Goal: Information Seeking & Learning: Learn about a topic

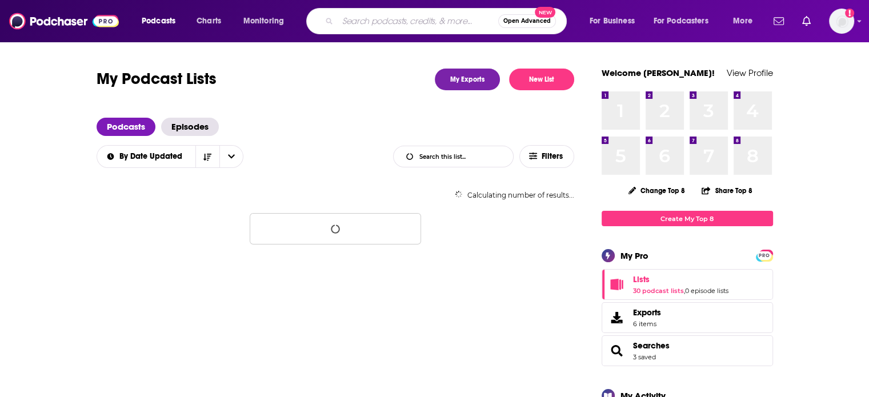
click at [362, 18] on input "Search podcasts, credits, & more..." at bounding box center [418, 21] width 161 height 18
type input "Authors on the Air Global Radio Network"
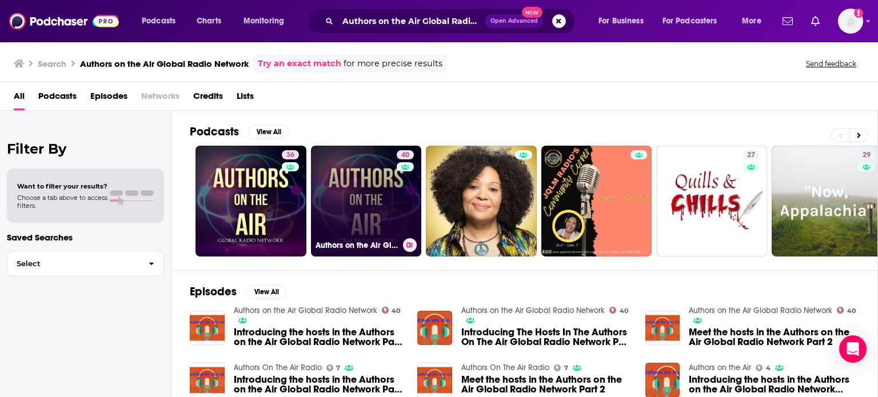
click at [363, 189] on link "40 Authors on the Air Global Radio Network" at bounding box center [366, 201] width 111 height 111
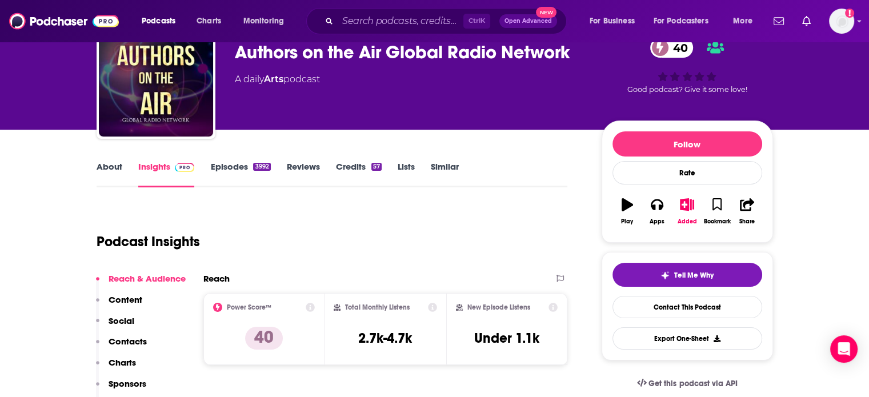
scroll to position [57, 0]
